Goal: Task Accomplishment & Management: Use online tool/utility

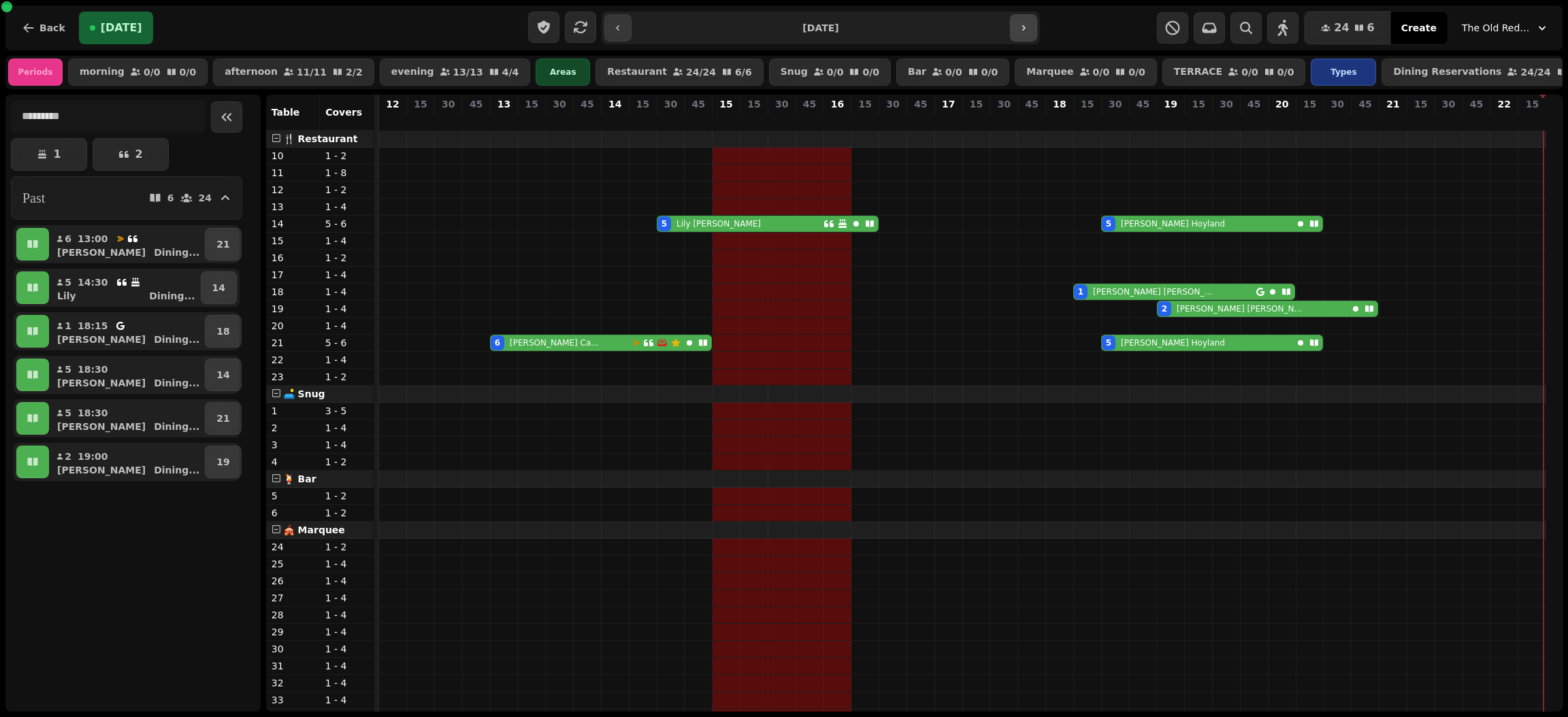
click at [1023, 31] on icon "button" at bounding box center [1023, 27] width 11 height 11
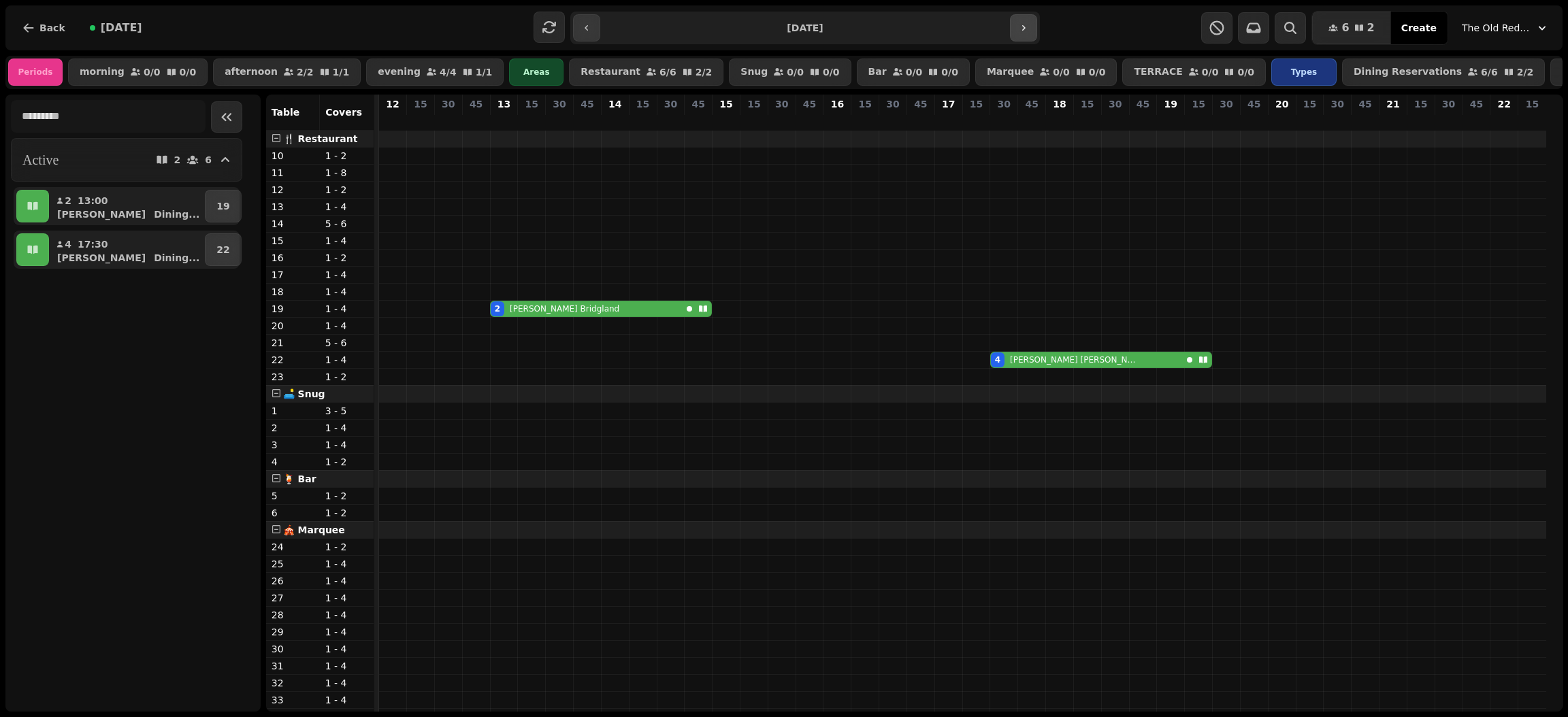
click at [1018, 22] on icon "button" at bounding box center [1023, 27] width 11 height 11
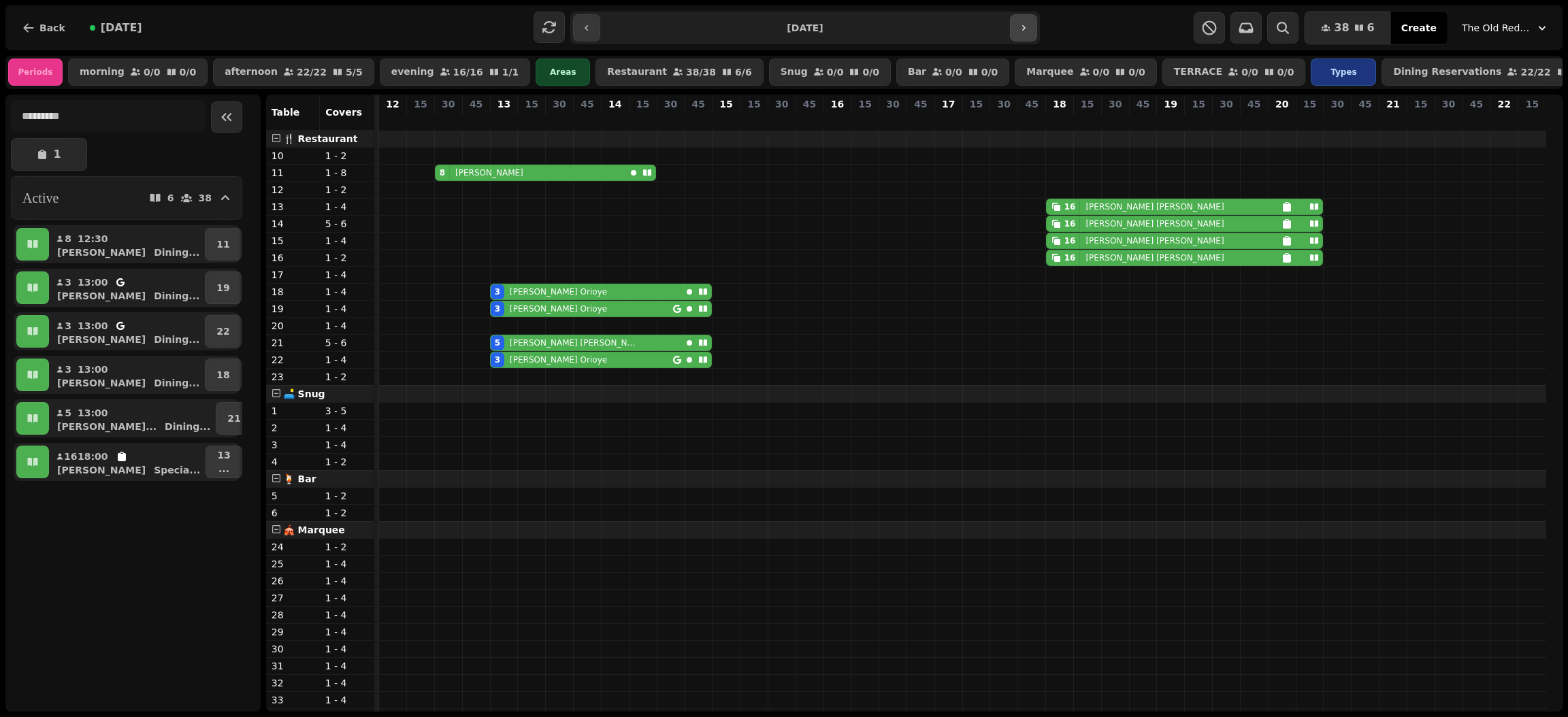
click at [1019, 24] on icon "button" at bounding box center [1023, 27] width 11 height 11
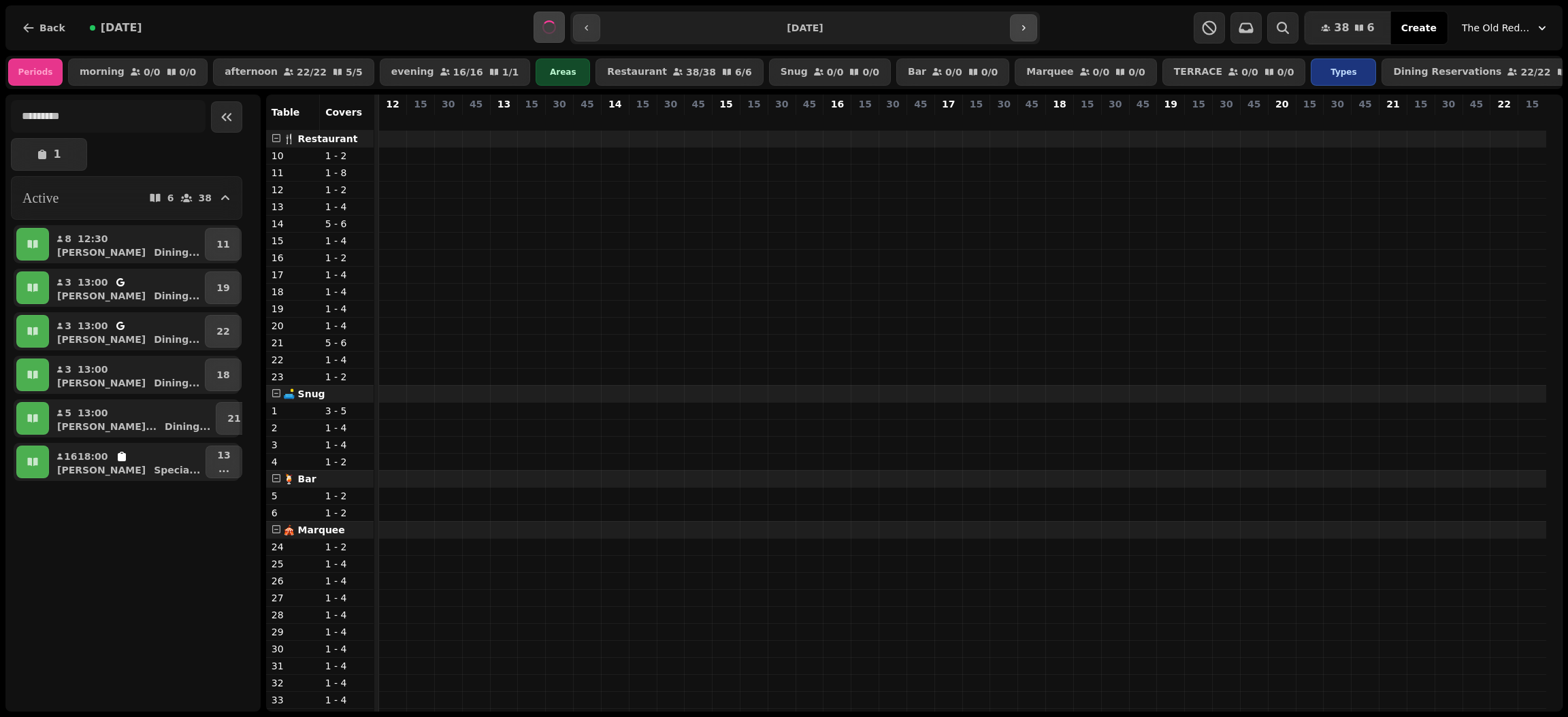
click at [1019, 24] on icon "button" at bounding box center [1023, 27] width 11 height 11
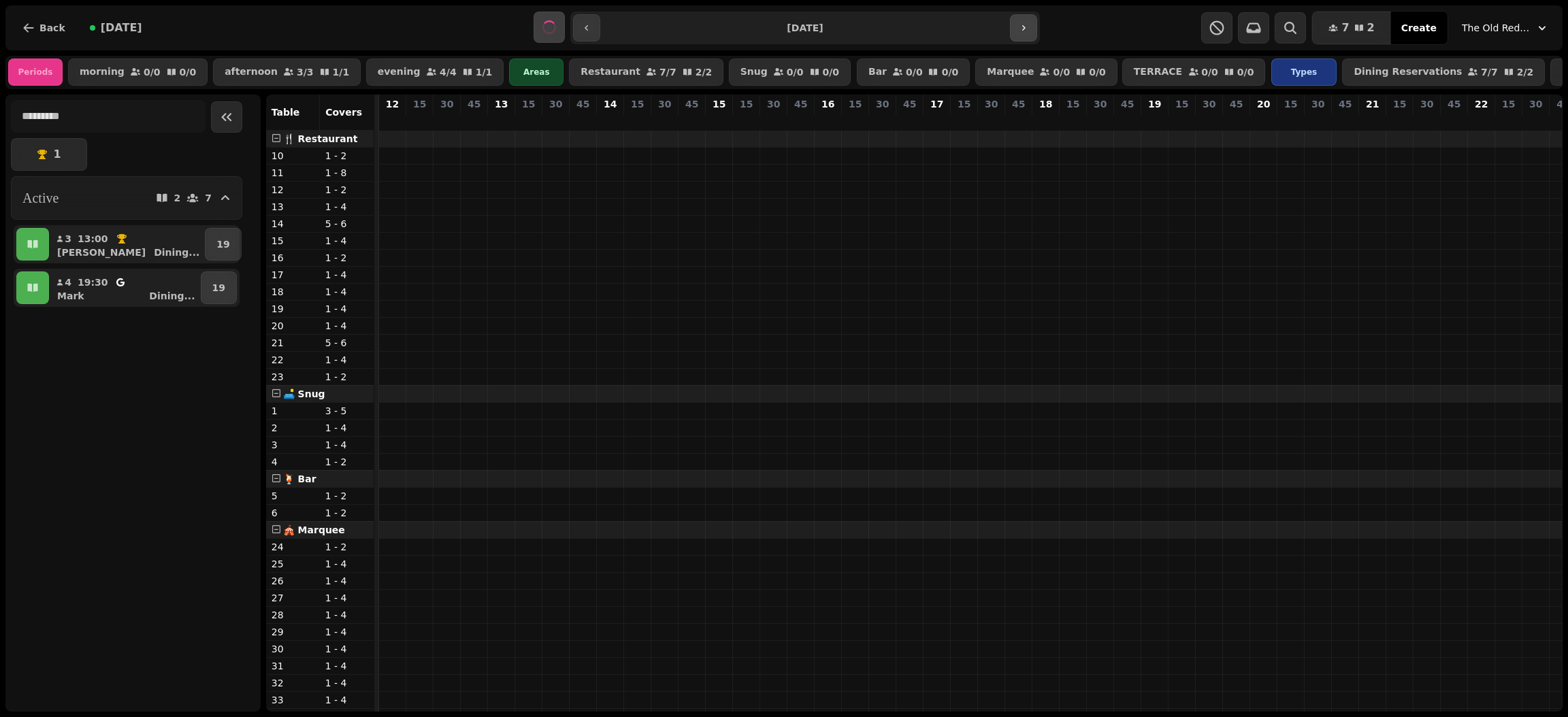
click at [1019, 24] on icon "button" at bounding box center [1023, 27] width 11 height 11
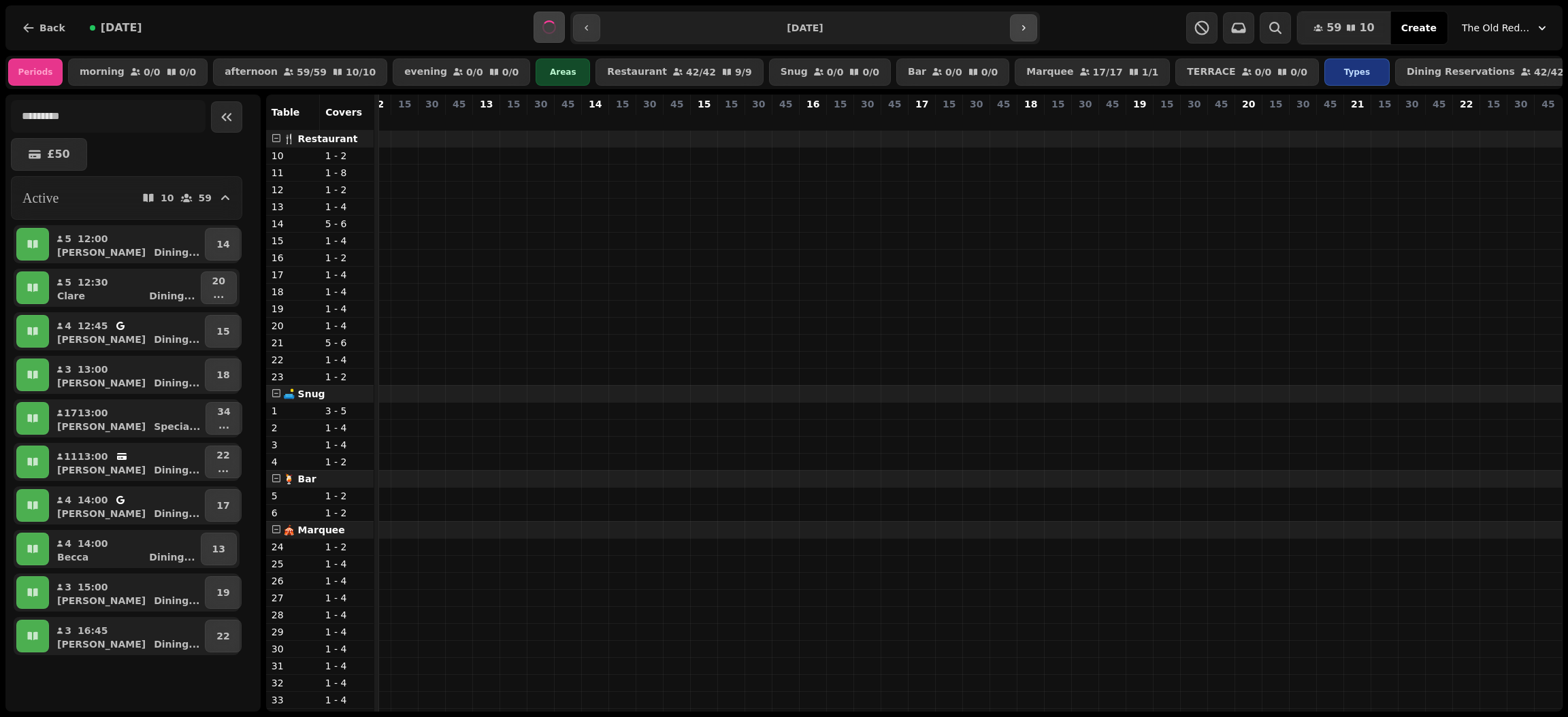
click at [1019, 24] on icon "button" at bounding box center [1023, 27] width 11 height 11
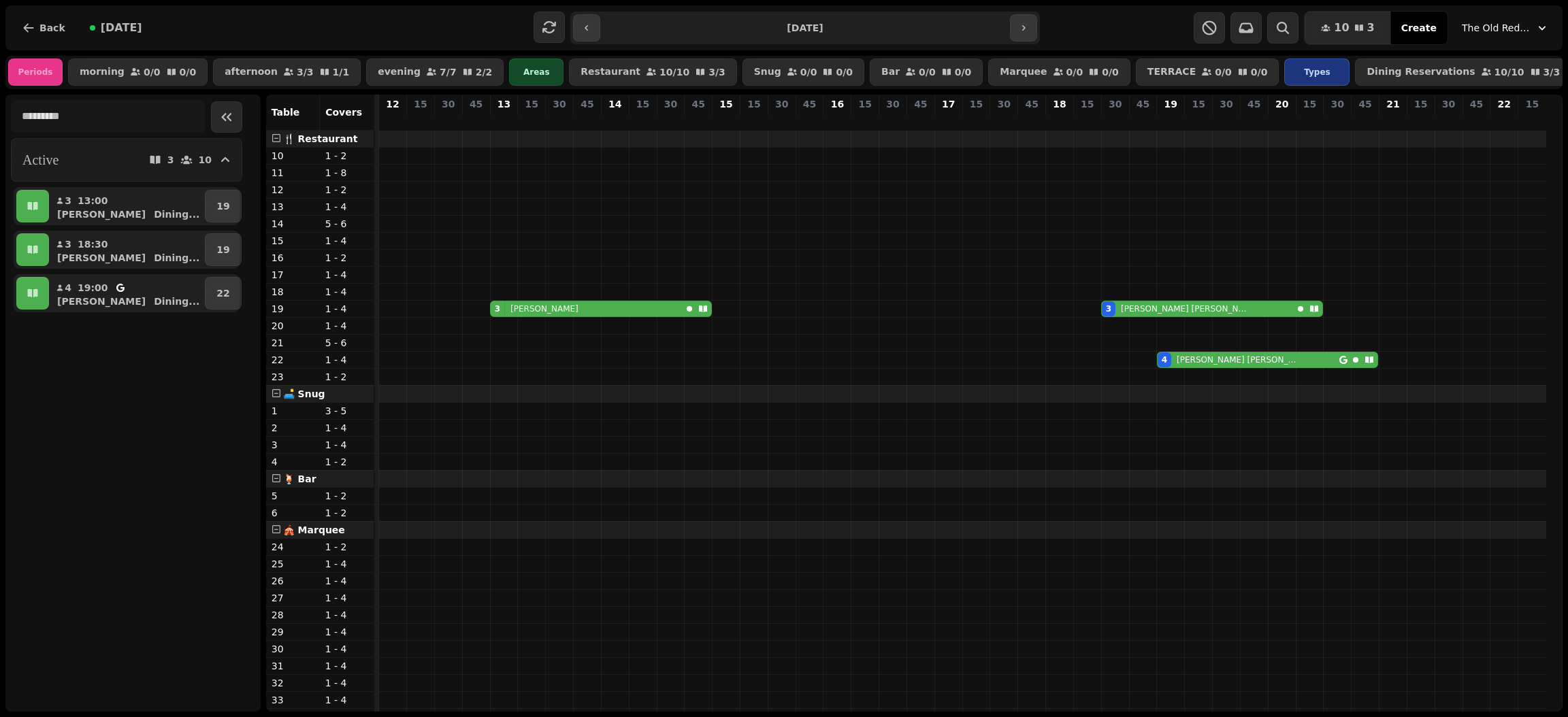
scroll to position [0, 0]
click at [1020, 25] on icon "button" at bounding box center [1023, 27] width 11 height 11
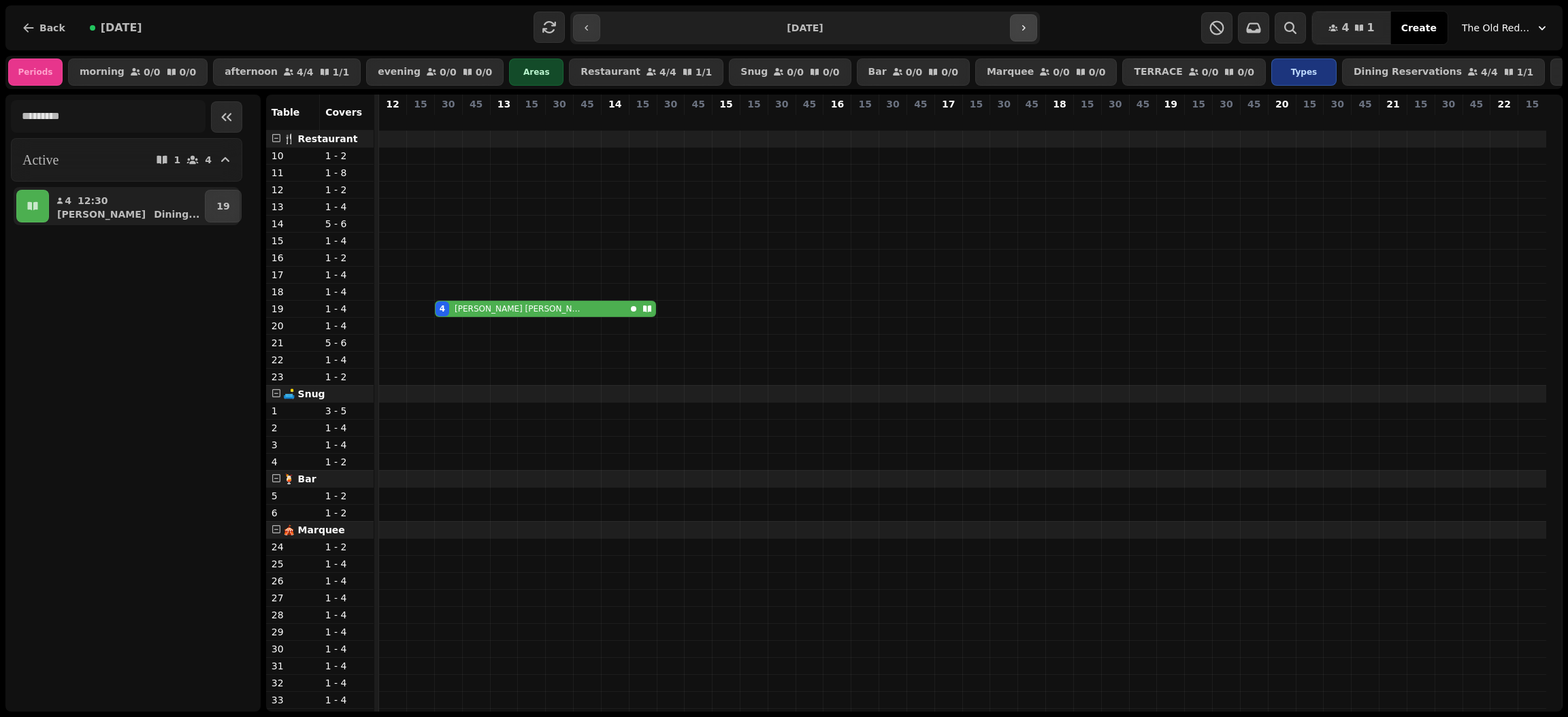
click at [1020, 25] on icon "button" at bounding box center [1023, 27] width 11 height 11
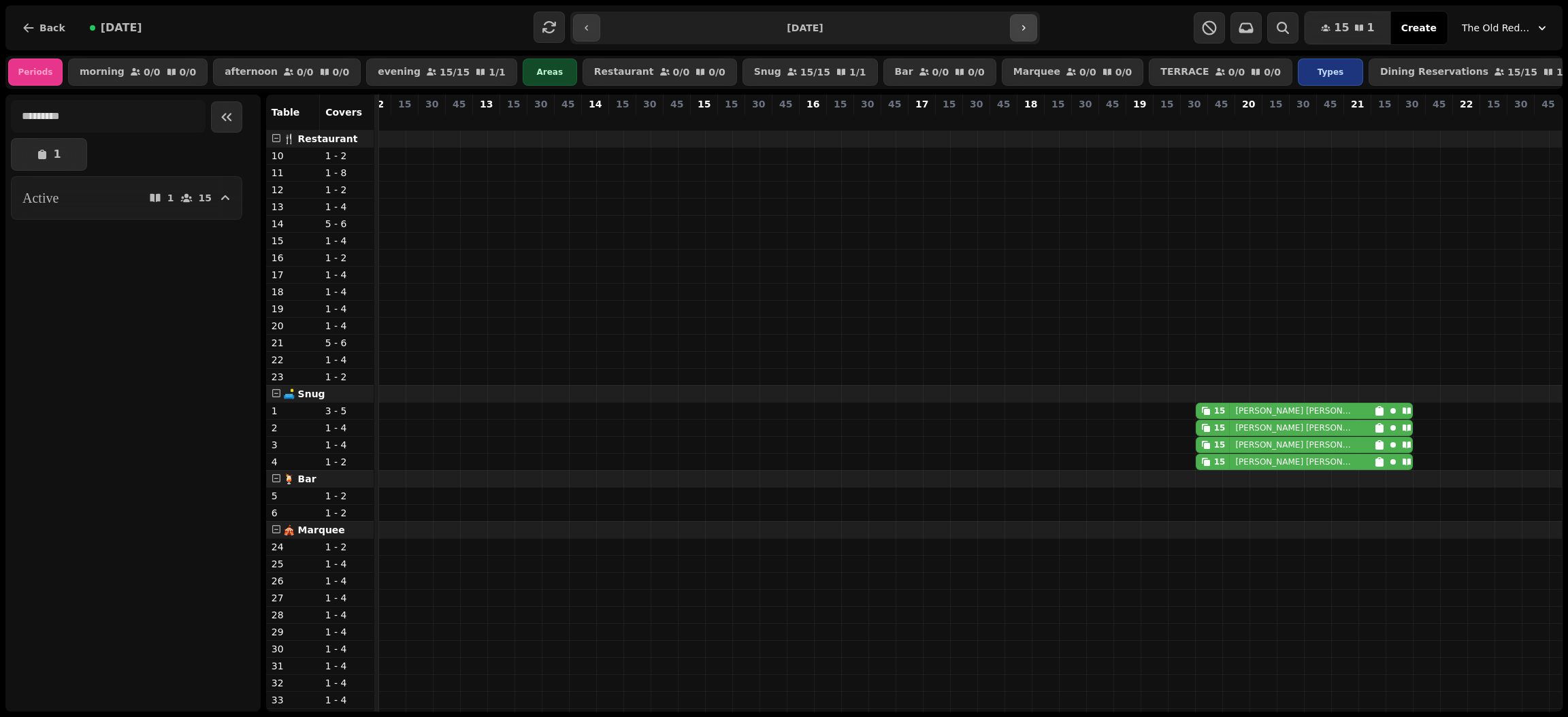
scroll to position [0, 31]
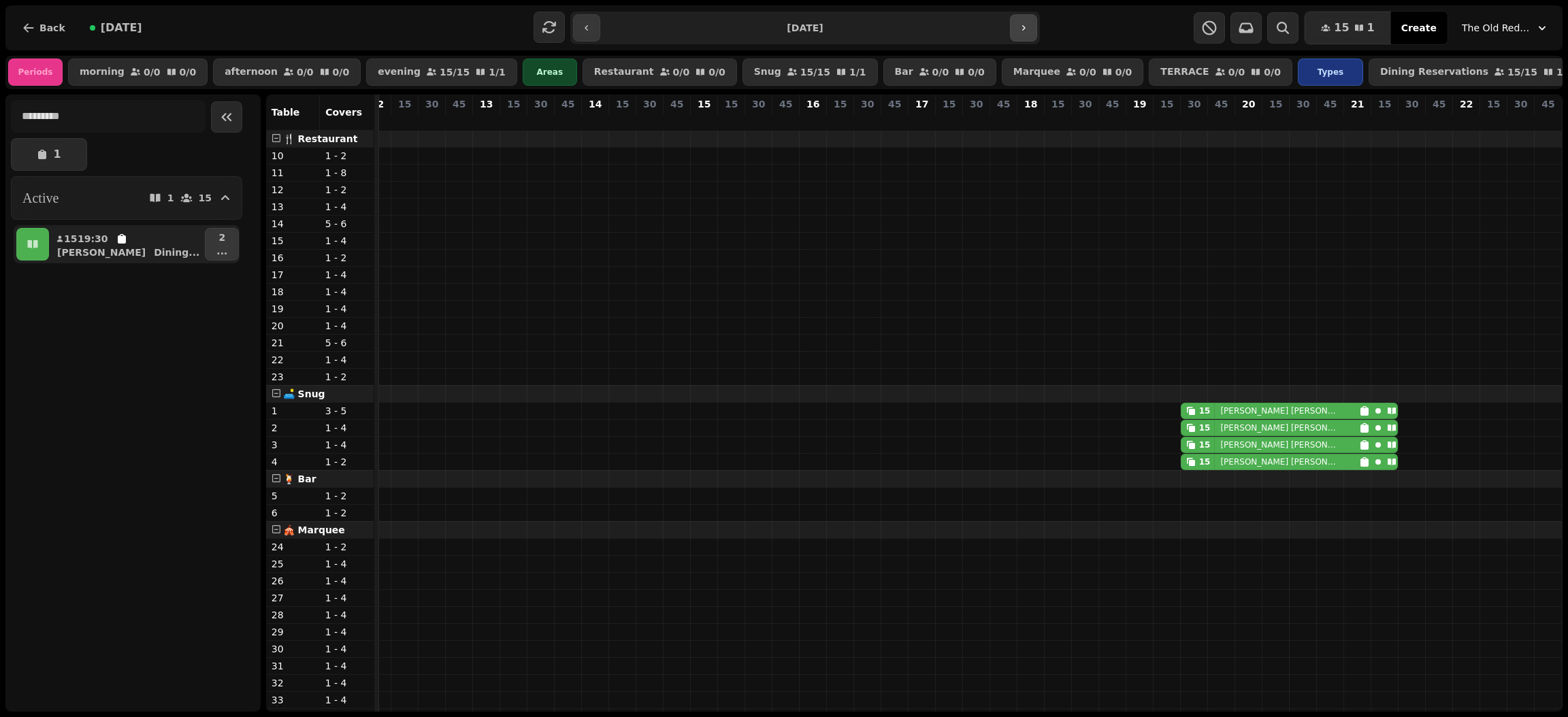
click at [1020, 25] on icon "button" at bounding box center [1023, 27] width 11 height 11
type input "**********"
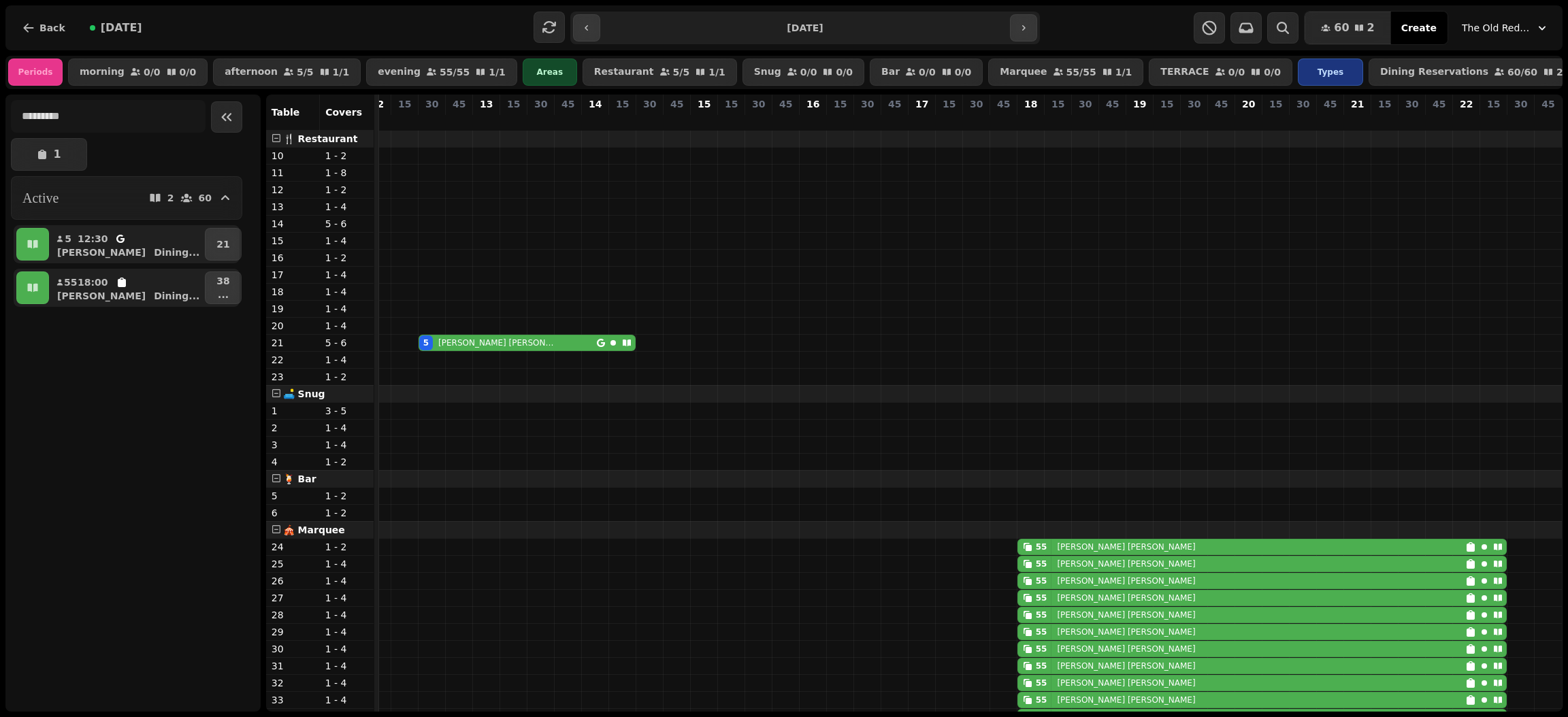
click at [1178, 554] on div "55 [PERSON_NAME]" at bounding box center [1241, 547] width 447 height 15
select select "**********"
select select "**"
select select "*****"
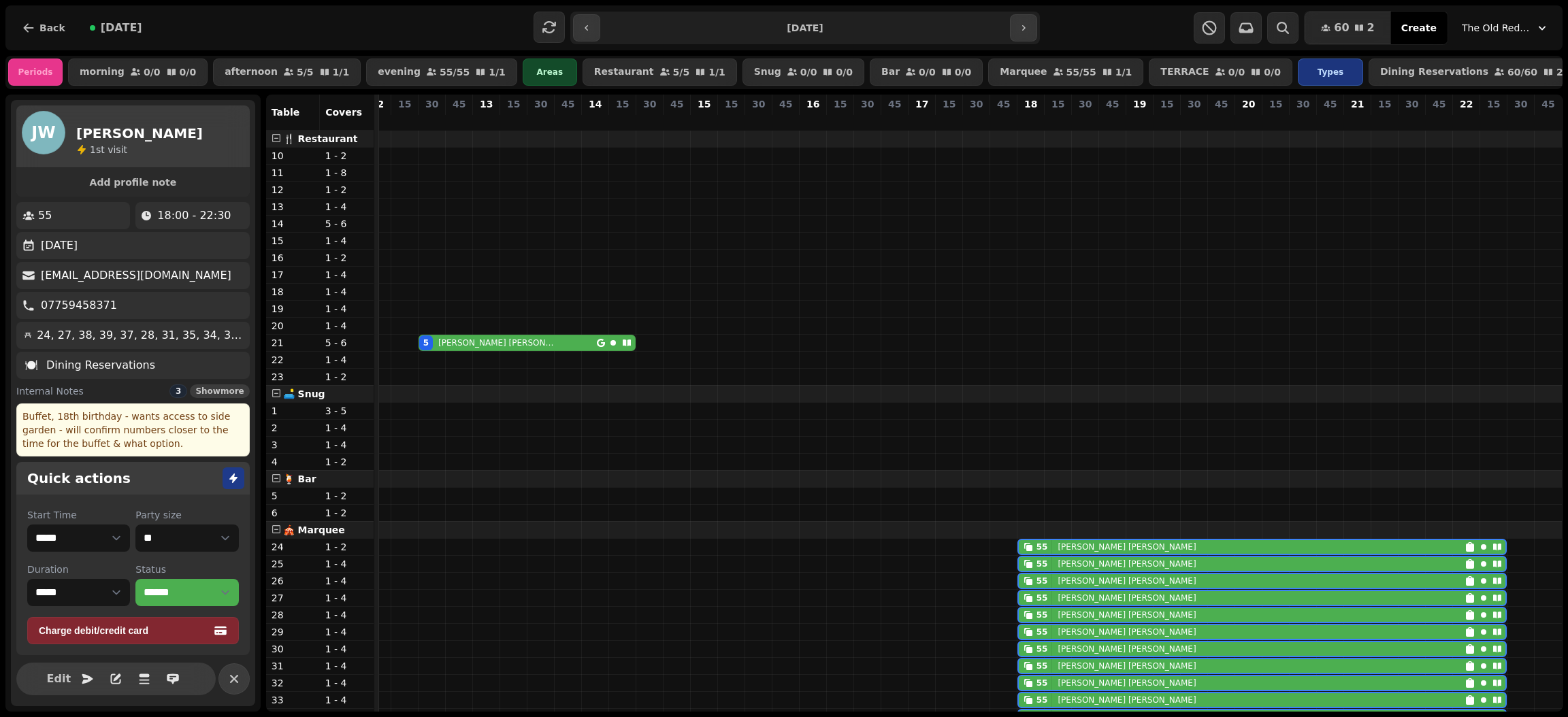
click at [210, 395] on span "Show more" at bounding box center [219, 391] width 48 height 8
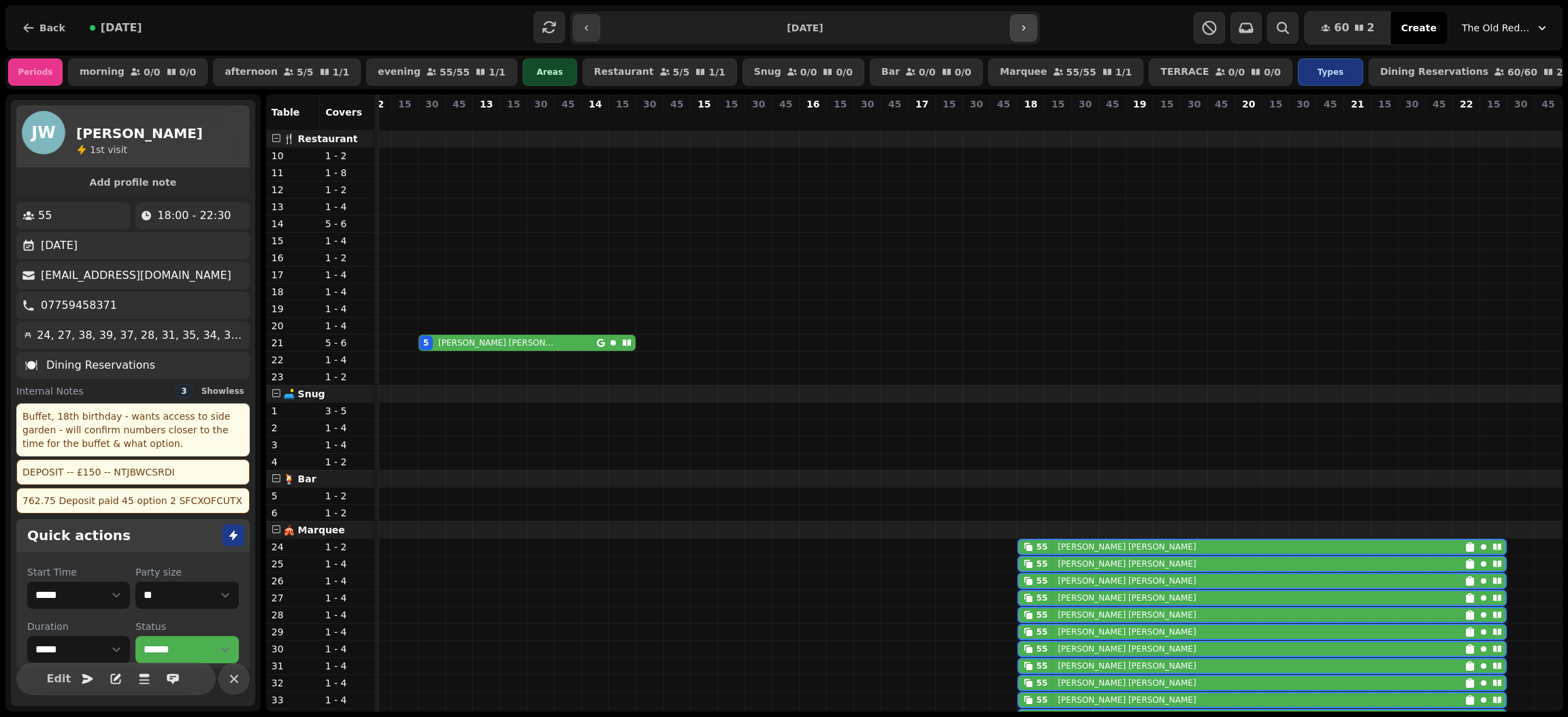
click at [1020, 23] on icon "button" at bounding box center [1023, 27] width 11 height 11
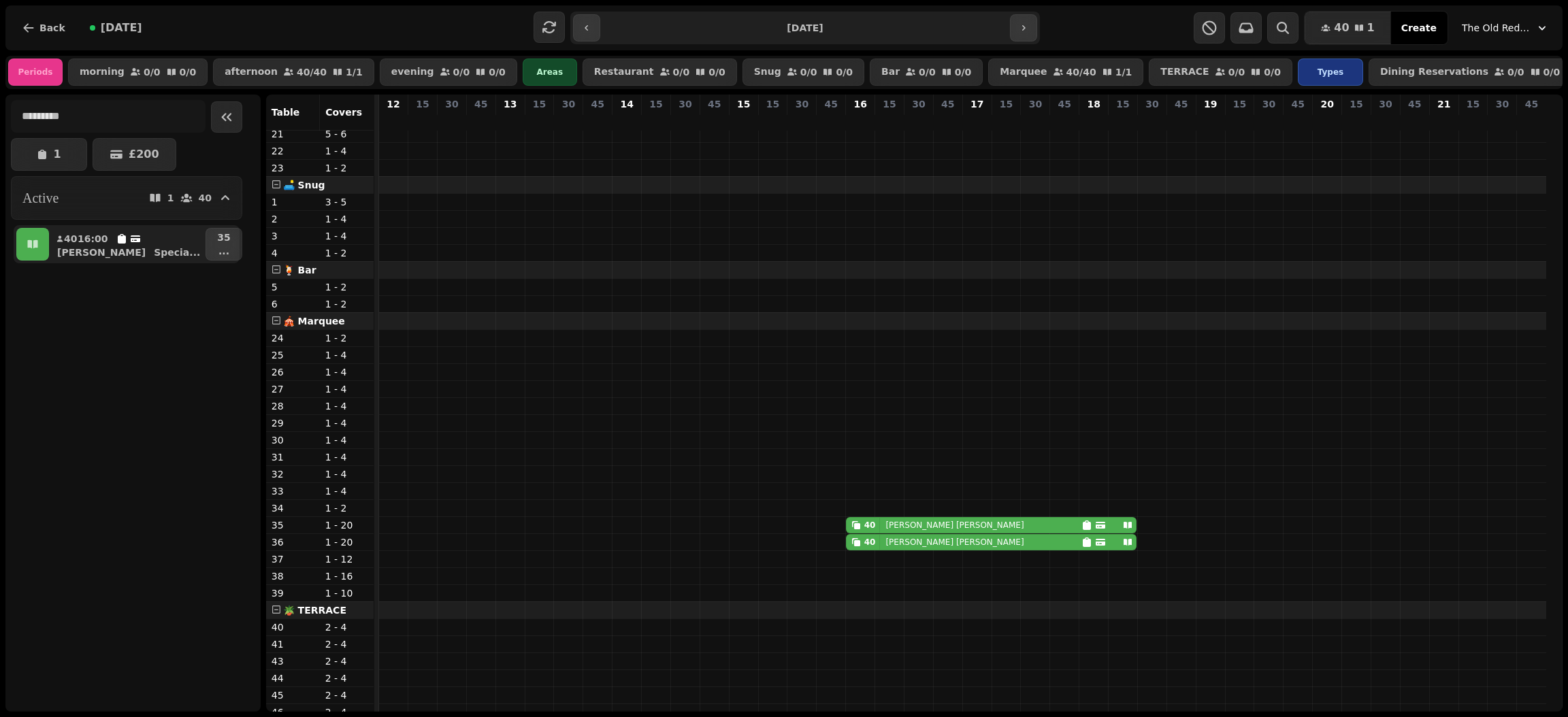
scroll to position [303, 0]
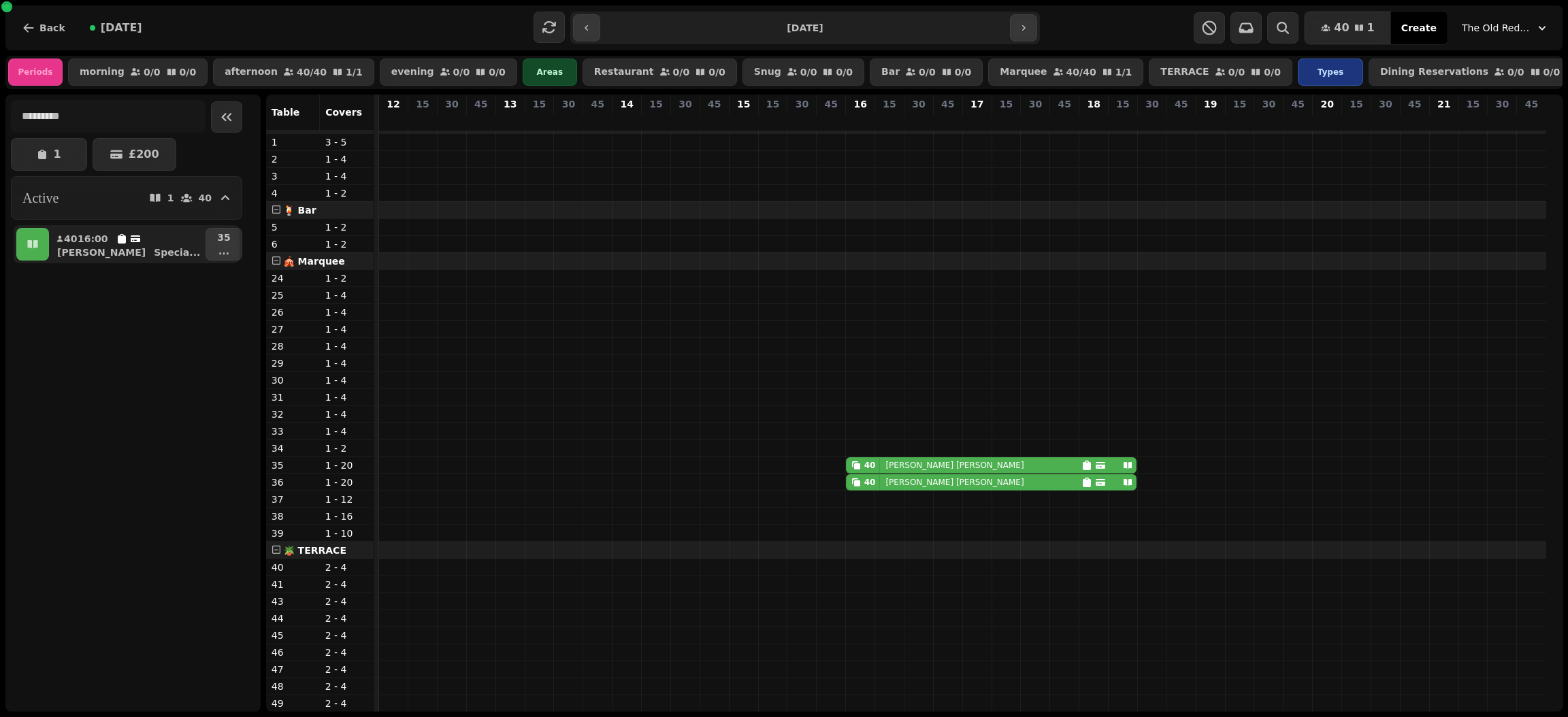
click at [1007, 457] on div "40 [PERSON_NAME]" at bounding box center [991, 465] width 290 height 16
click at [1026, 36] on button "button" at bounding box center [1023, 28] width 27 height 27
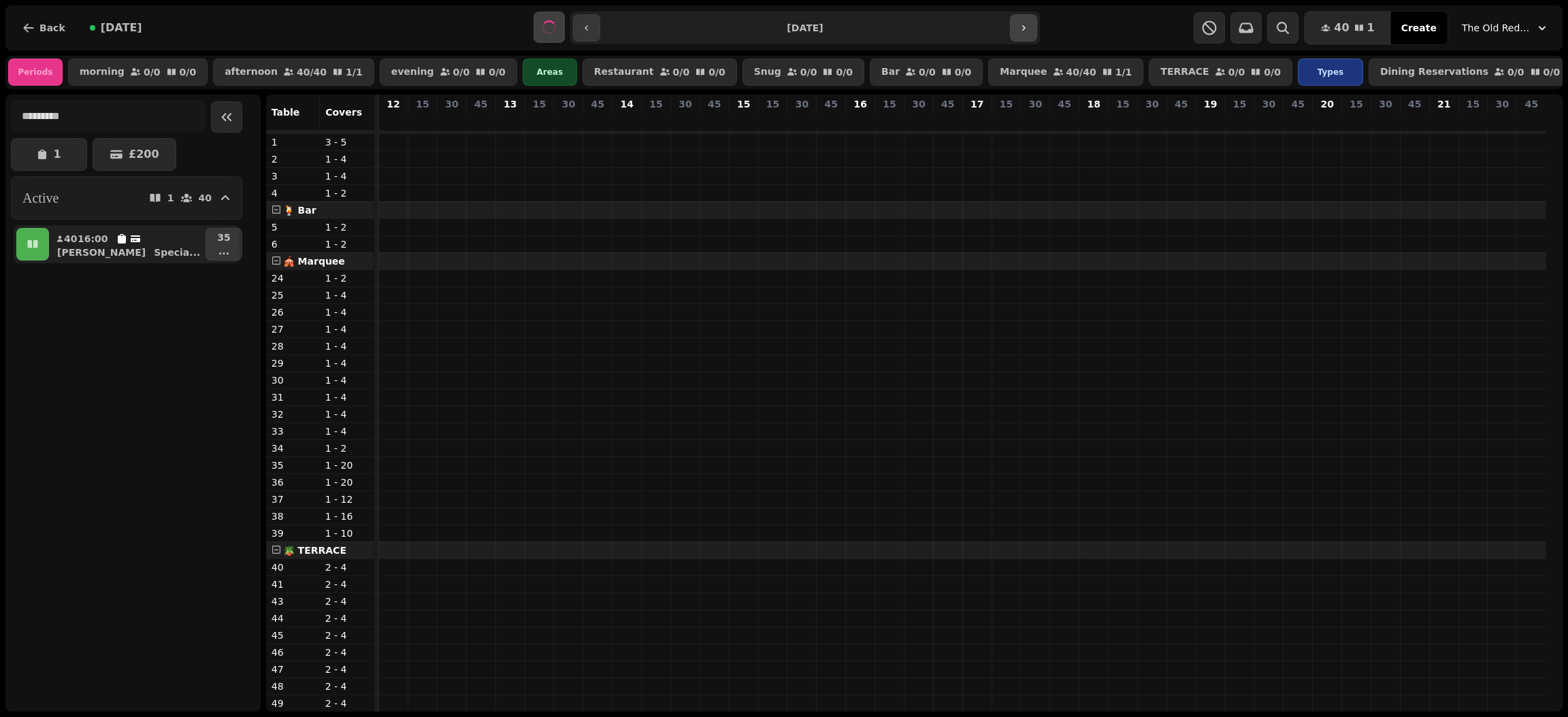
scroll to position [283, 0]
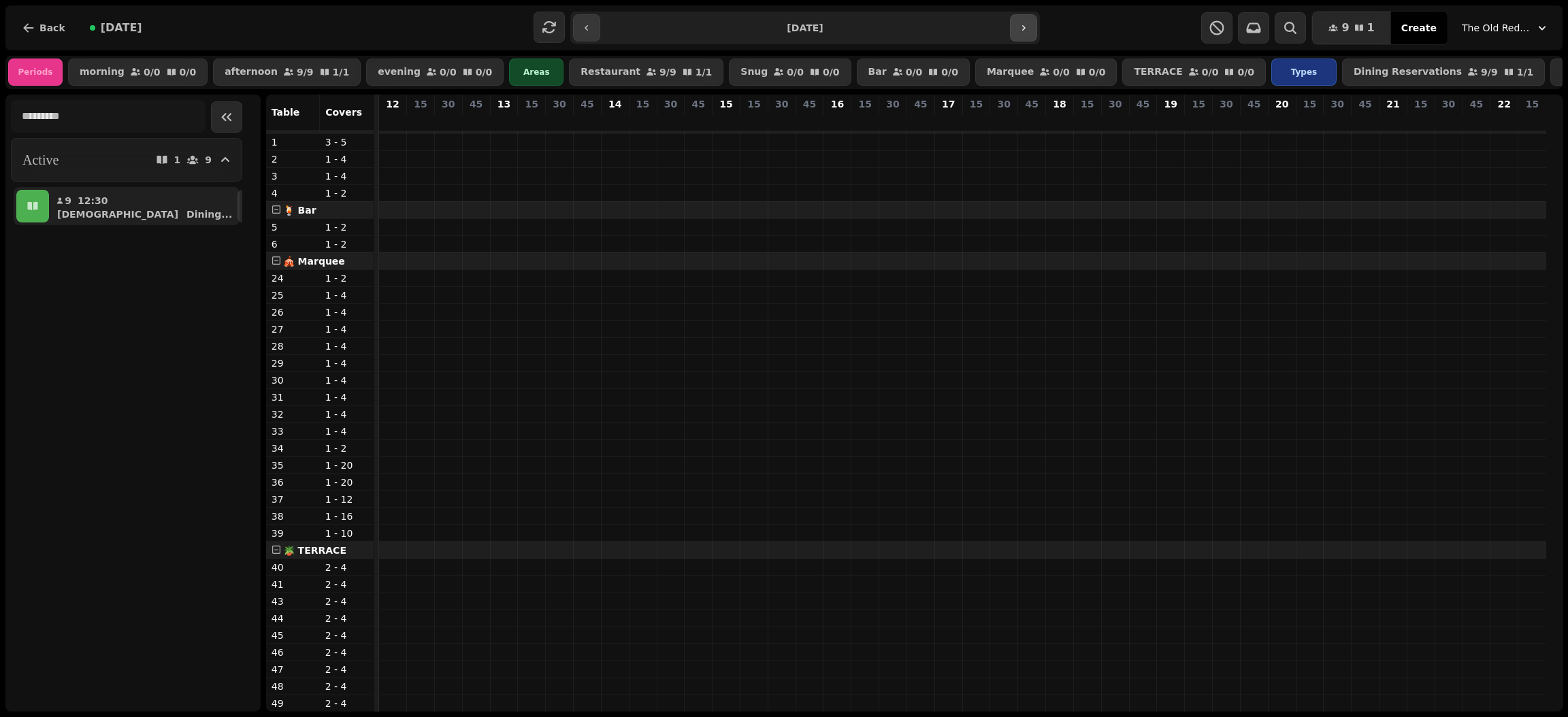
click at [1026, 36] on button "button" at bounding box center [1023, 28] width 27 height 27
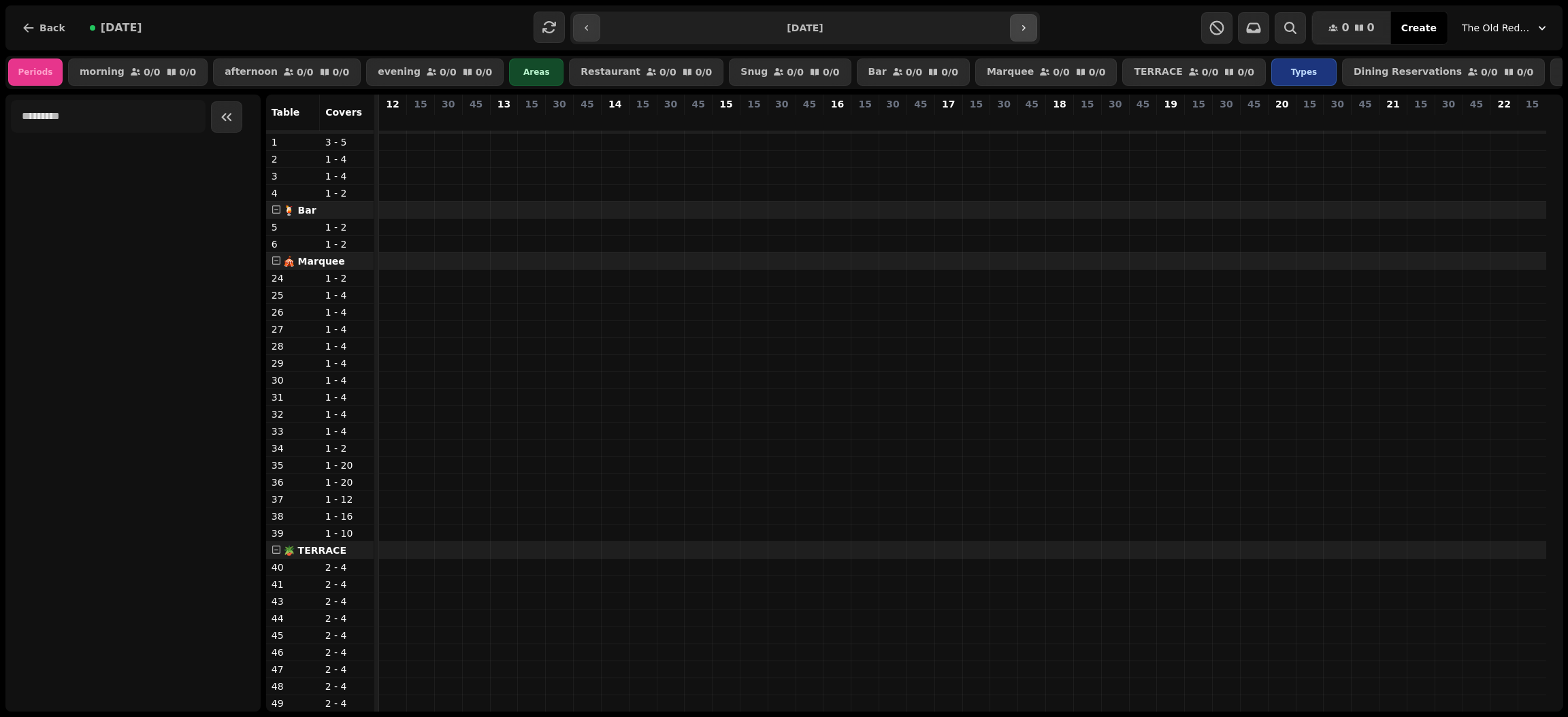
click at [1026, 36] on button "button" at bounding box center [1023, 28] width 27 height 27
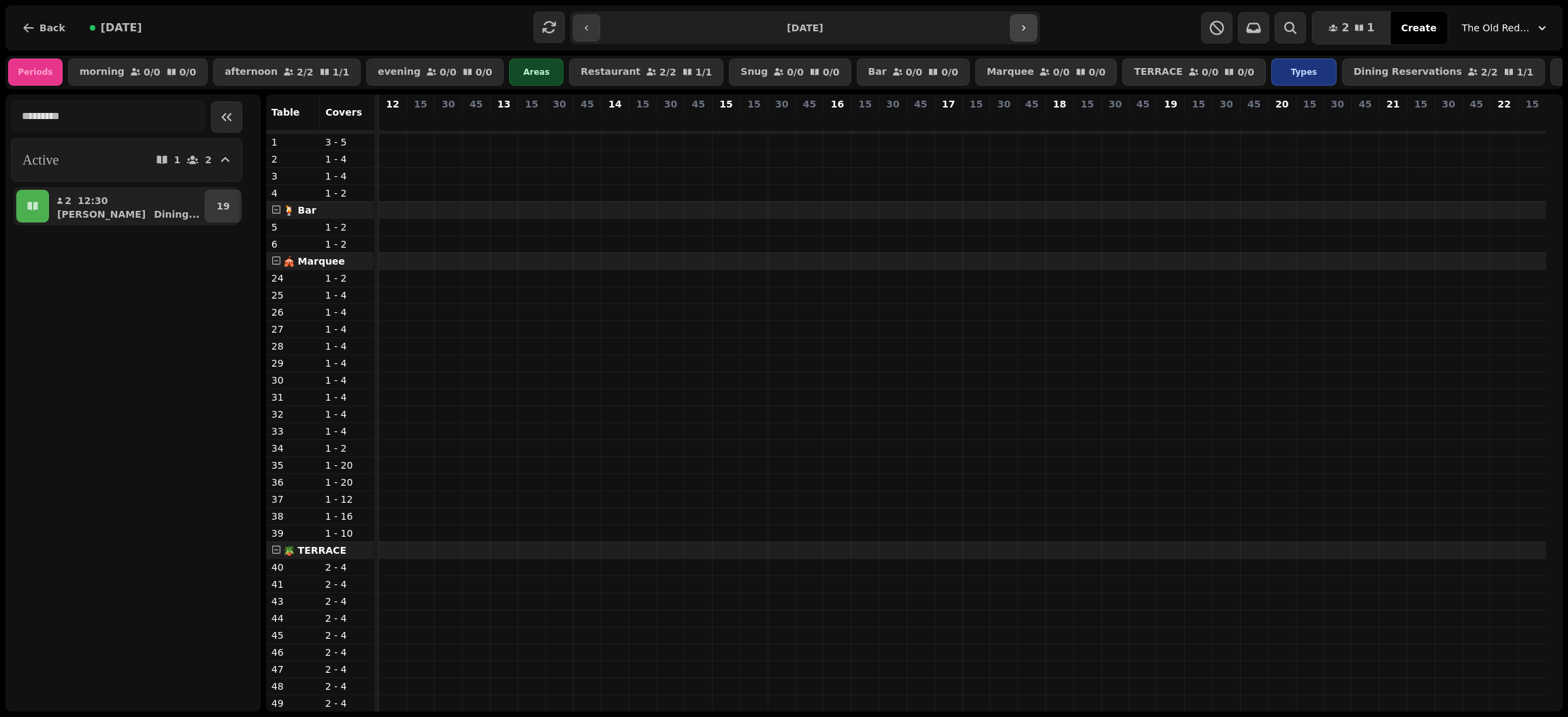
click at [1026, 36] on button "button" at bounding box center [1023, 28] width 27 height 27
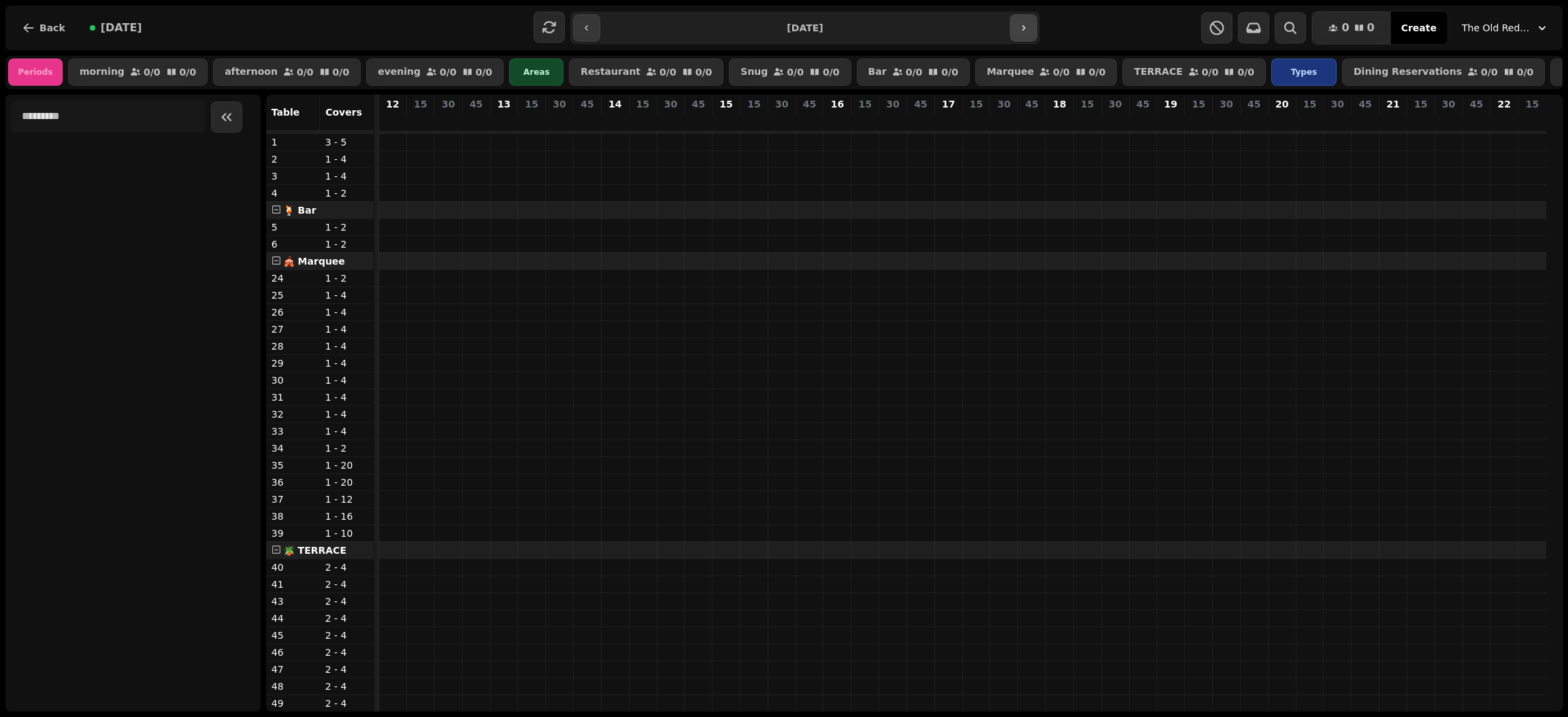
click at [1026, 36] on button "button" at bounding box center [1023, 28] width 27 height 27
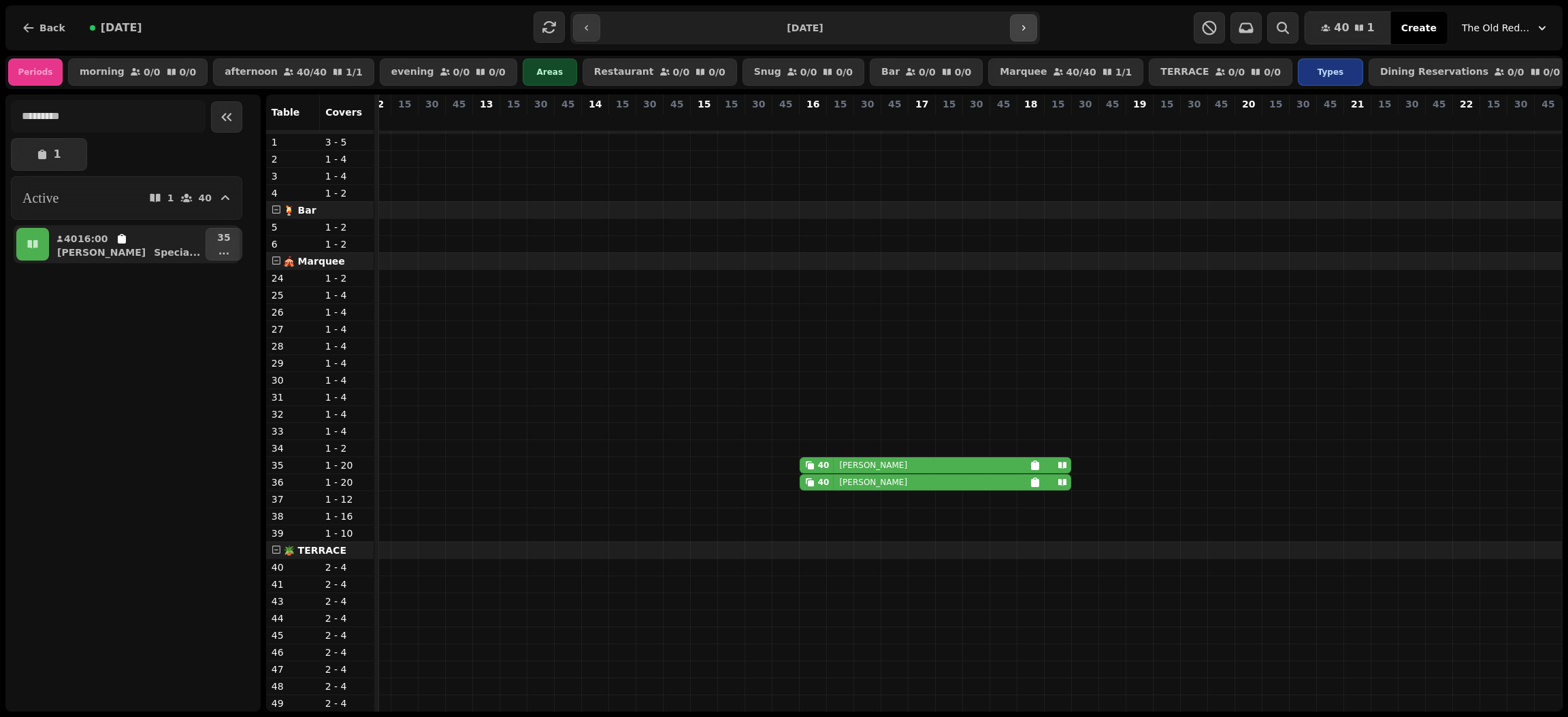
click at [1020, 25] on icon "button" at bounding box center [1023, 27] width 11 height 11
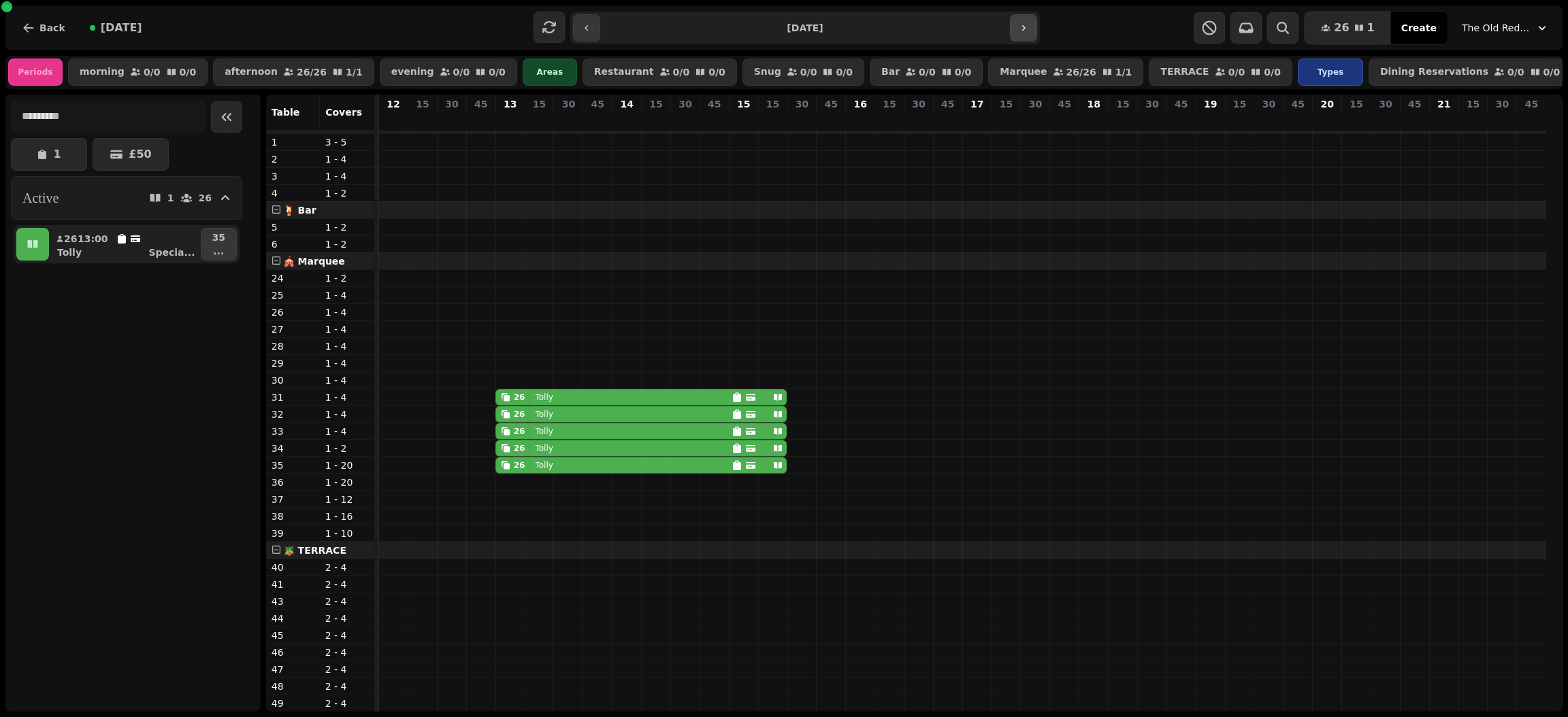
scroll to position [283, 0]
click at [1020, 25] on icon "button" at bounding box center [1023, 27] width 11 height 11
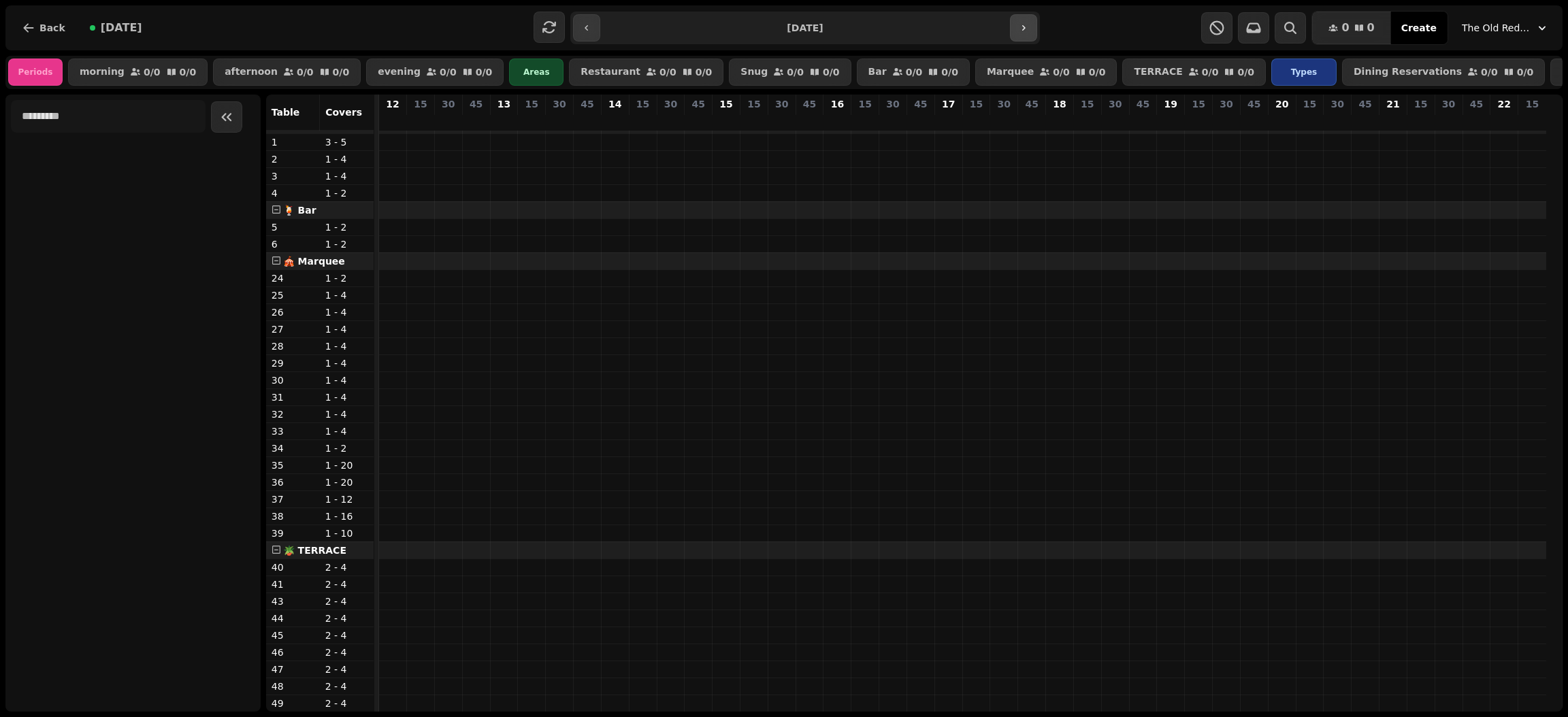
click at [1020, 25] on icon "button" at bounding box center [1023, 27] width 11 height 11
type input "**********"
